Goal: Find specific page/section: Find specific page/section

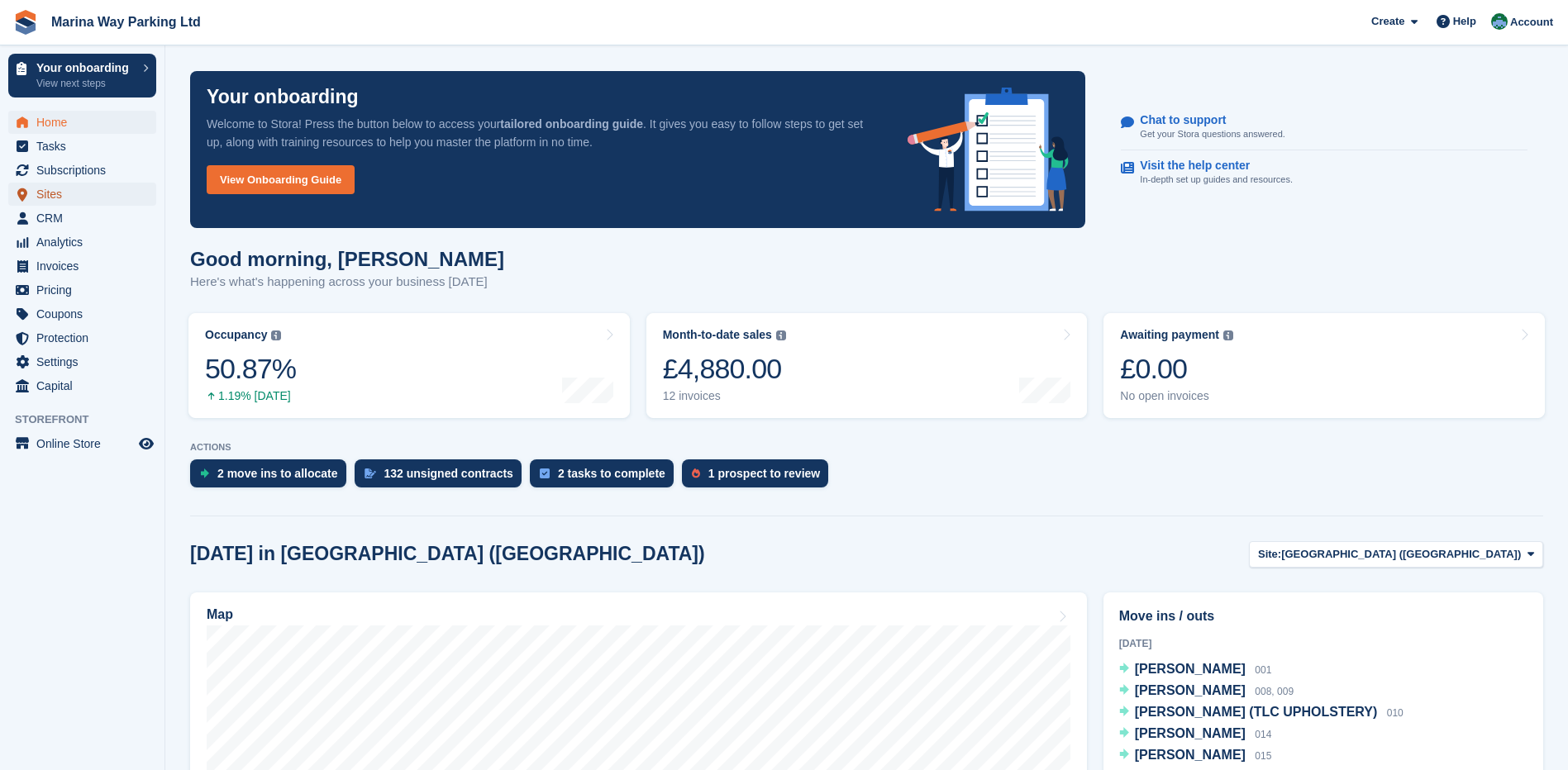
click at [58, 195] on span "Sites" at bounding box center [86, 195] width 99 height 24
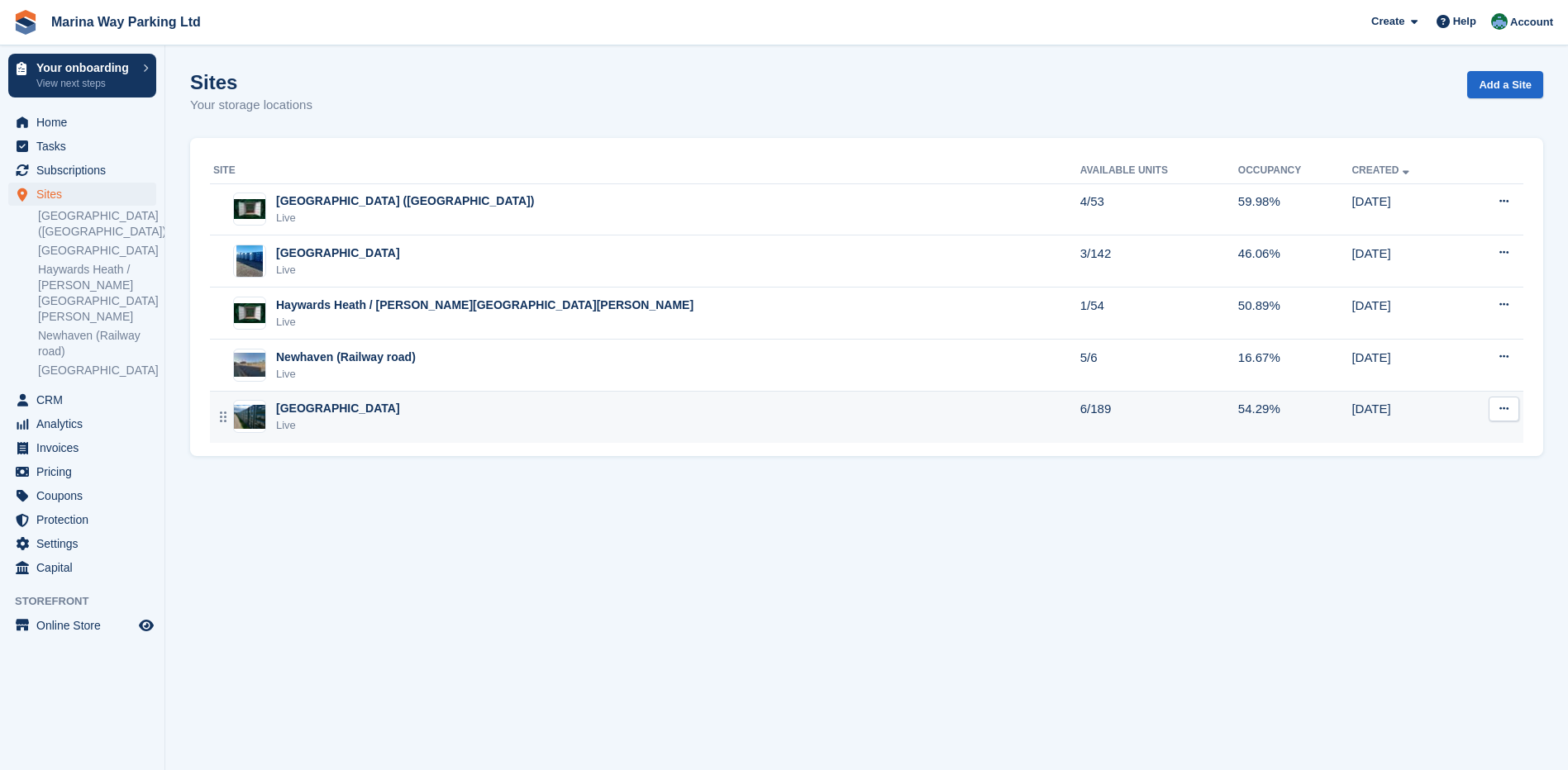
click at [319, 407] on div "[GEOGRAPHIC_DATA]" at bounding box center [338, 408] width 124 height 18
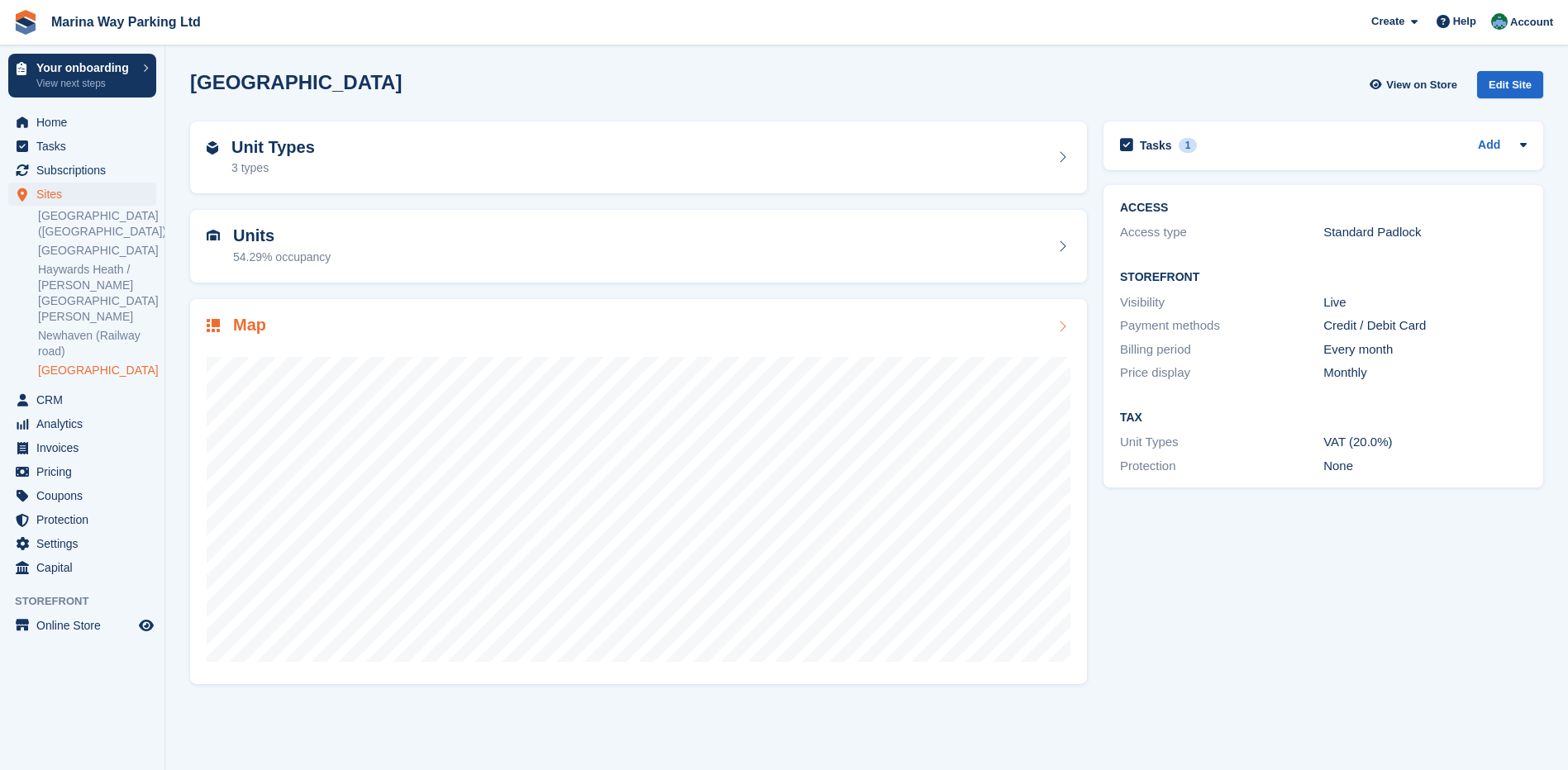
click at [262, 320] on h2 "Map" at bounding box center [249, 325] width 33 height 19
